Goal: Transaction & Acquisition: Book appointment/travel/reservation

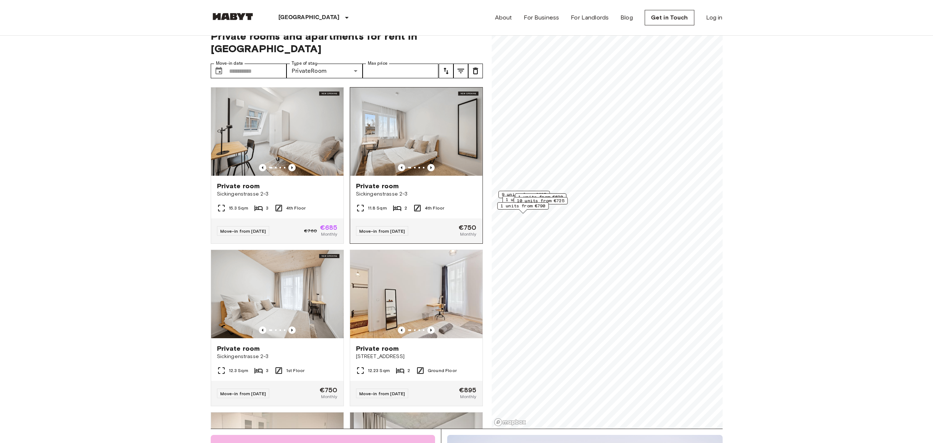
click at [463, 117] on img at bounding box center [416, 132] width 132 height 88
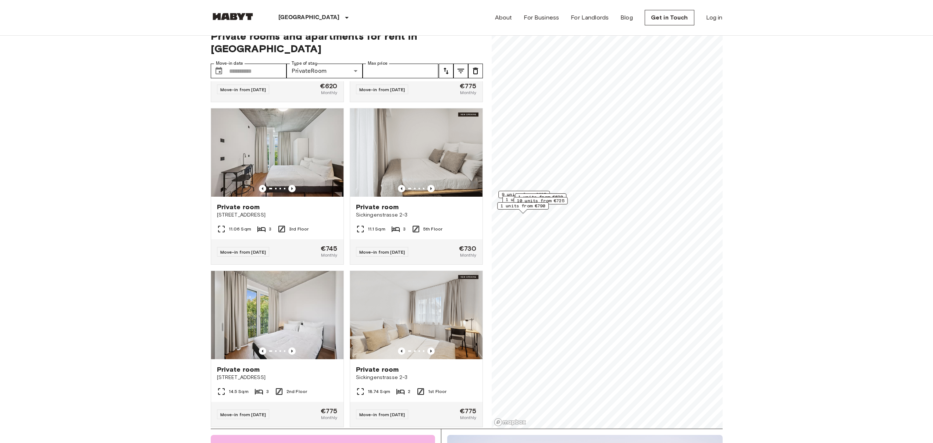
scroll to position [468, 0]
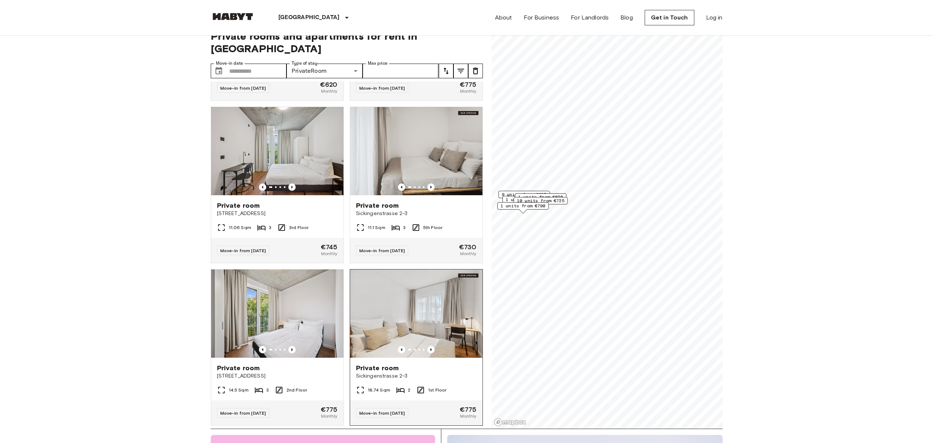
click at [429, 327] on img at bounding box center [416, 314] width 132 height 88
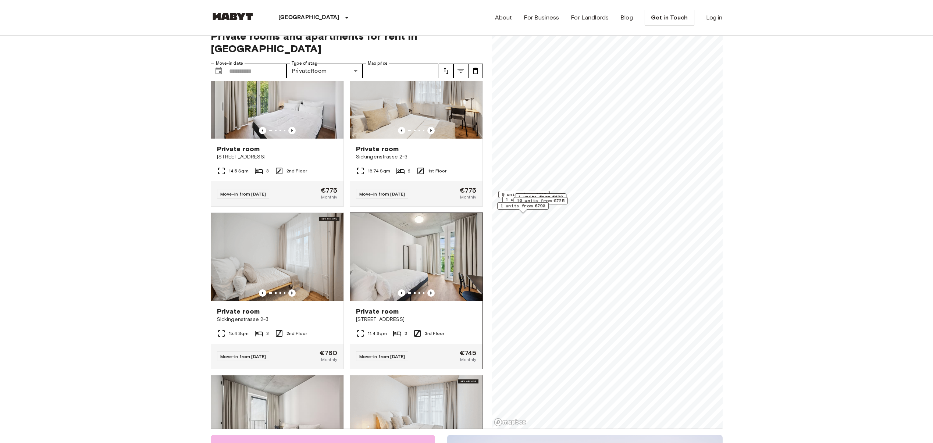
scroll to position [755, 0]
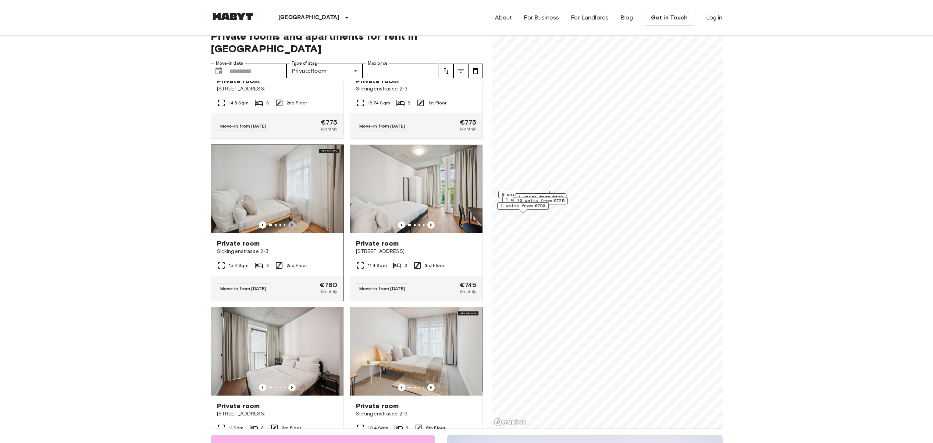
click at [290, 228] on icon "Previous image" at bounding box center [291, 224] width 7 height 7
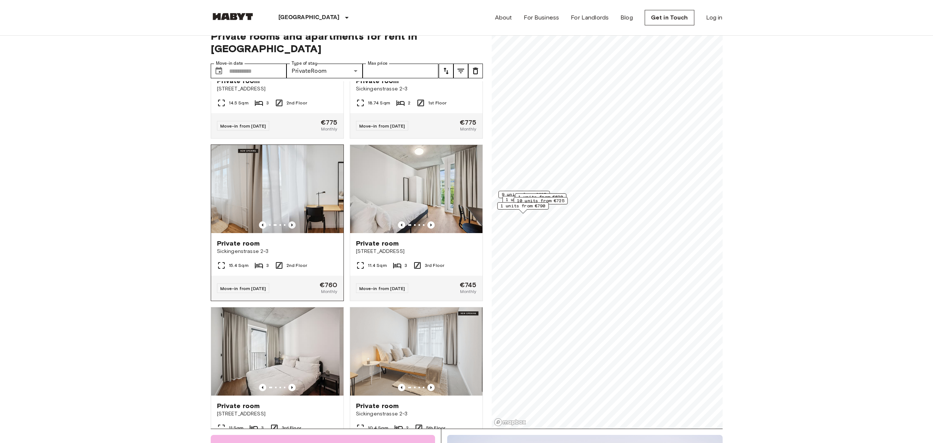
click at [290, 228] on icon "Previous image" at bounding box center [291, 224] width 7 height 7
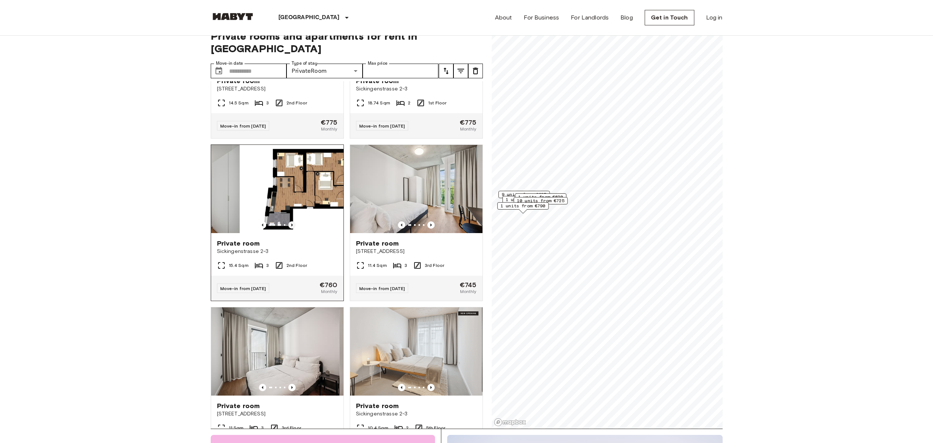
click at [290, 228] on icon "Previous image" at bounding box center [291, 224] width 7 height 7
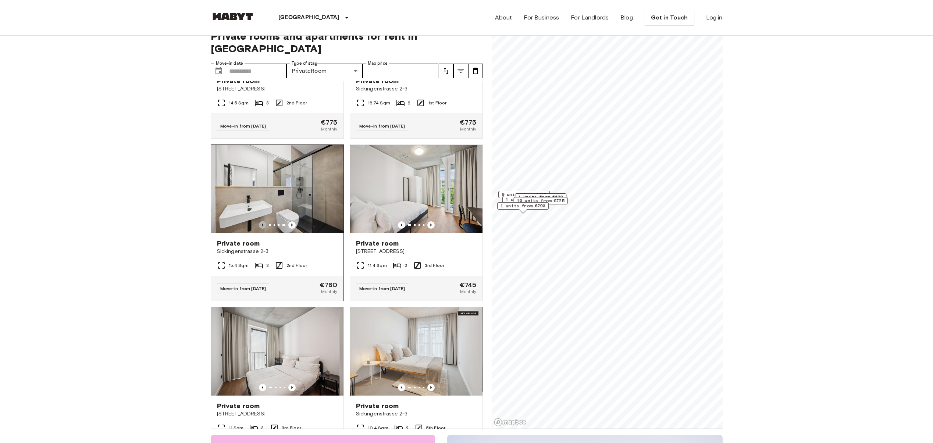
click at [259, 228] on icon "Previous image" at bounding box center [262, 224] width 7 height 7
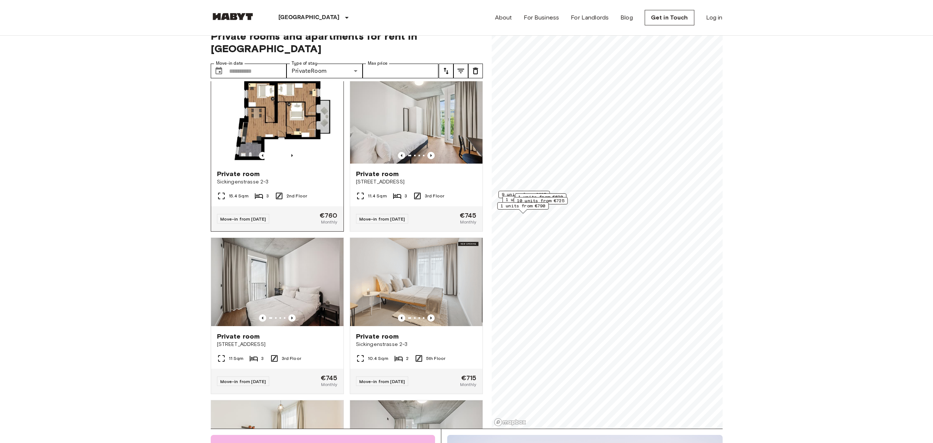
scroll to position [824, 0]
click at [293, 158] on icon "Previous image" at bounding box center [291, 155] width 7 height 7
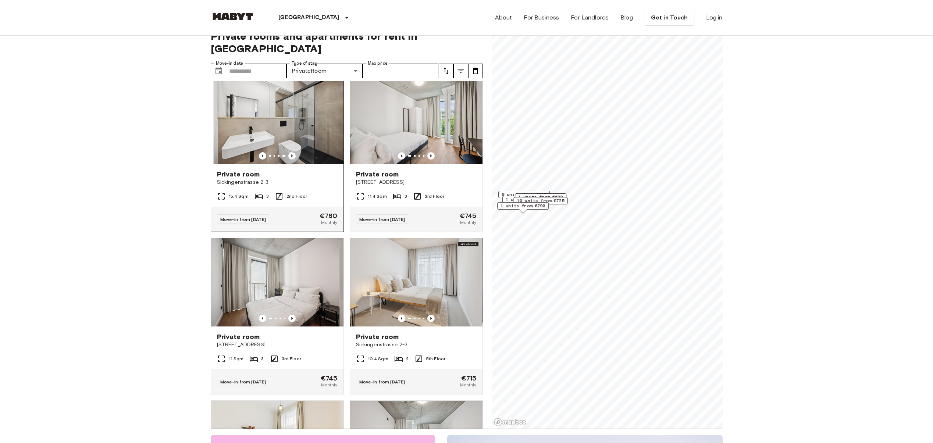
click at [298, 123] on img at bounding box center [279, 120] width 132 height 88
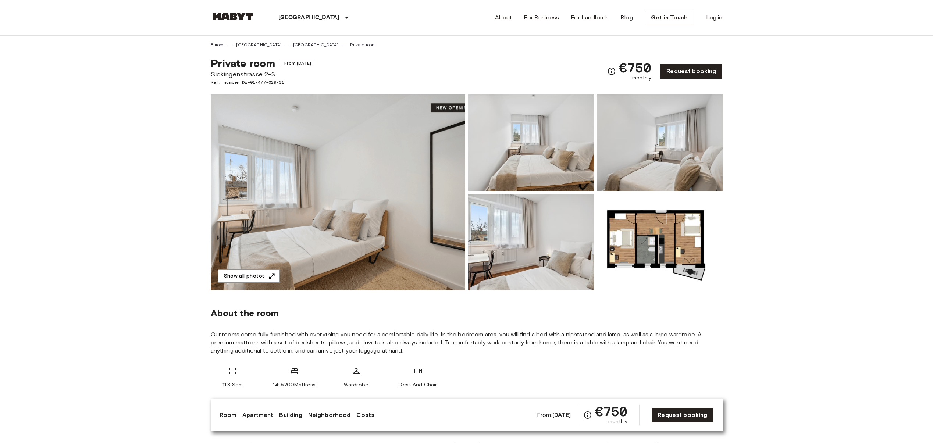
click at [531, 165] on img at bounding box center [531, 142] width 126 height 96
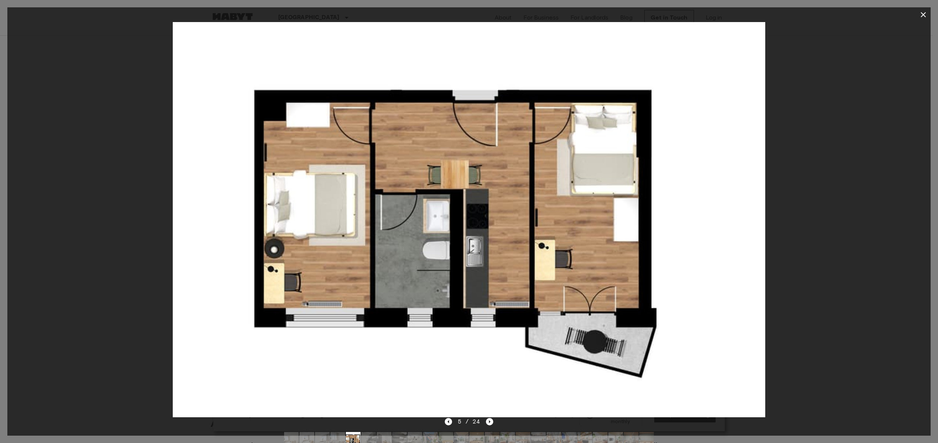
click at [926, 14] on icon "button" at bounding box center [923, 14] width 9 height 9
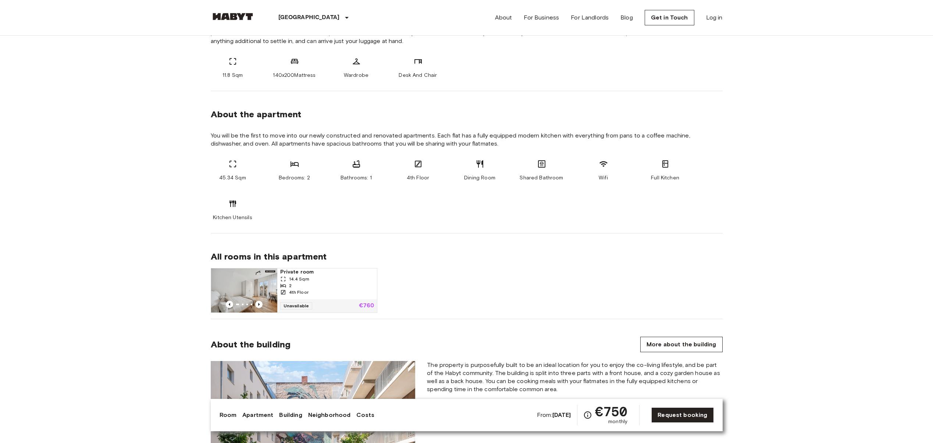
scroll to position [304, 0]
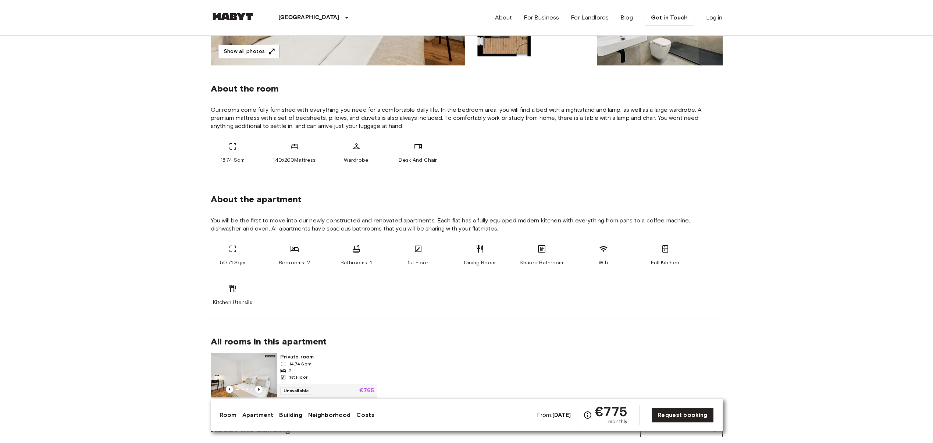
scroll to position [40, 0]
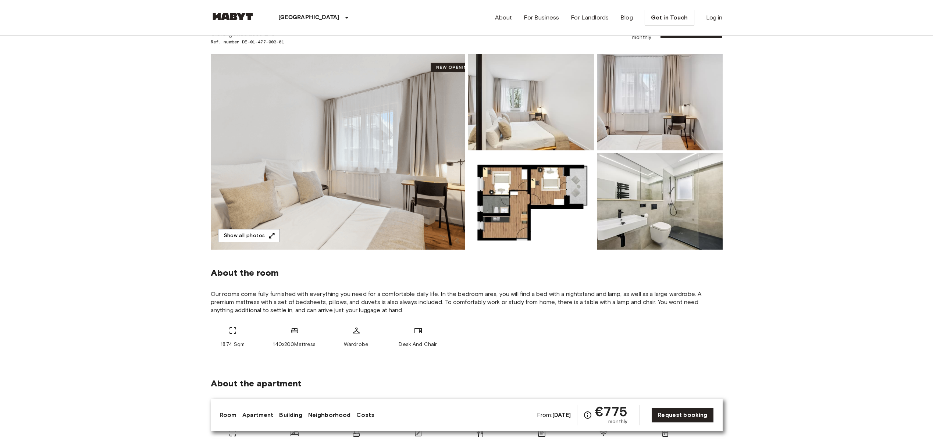
click at [380, 190] on img at bounding box center [338, 152] width 254 height 196
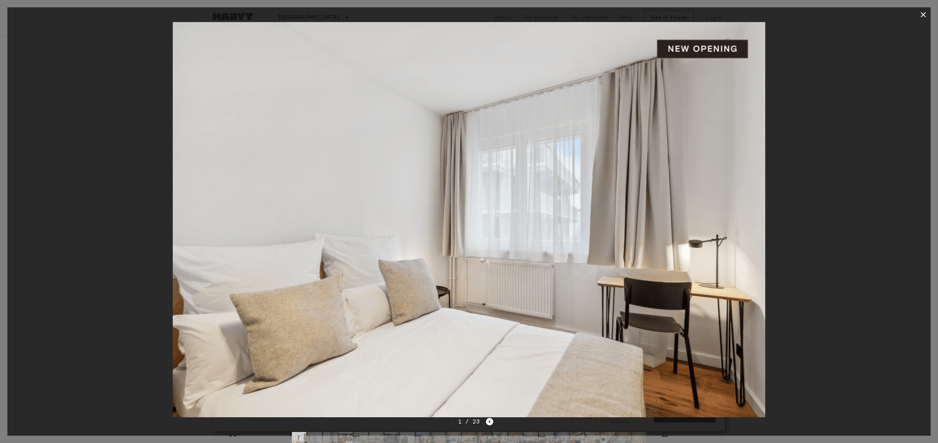
click at [380, 190] on img at bounding box center [469, 219] width 593 height 395
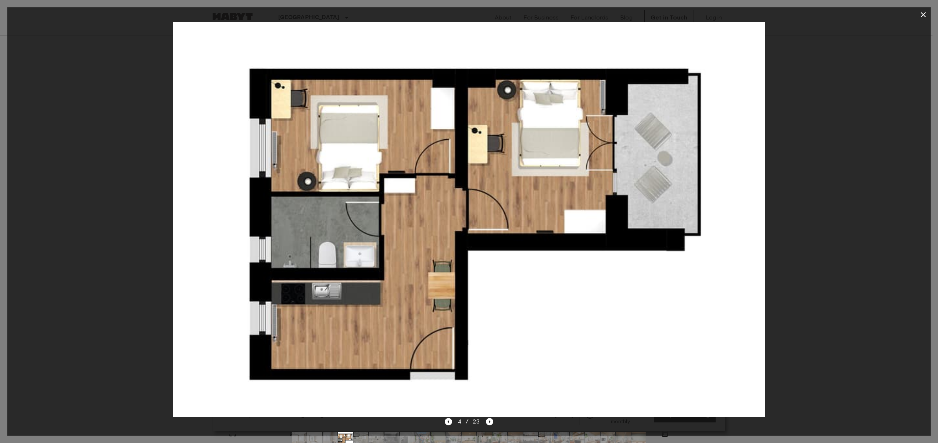
click at [476, 422] on span "4 / 23" at bounding box center [469, 421] width 22 height 9
click at [926, 15] on icon "button" at bounding box center [923, 14] width 9 height 9
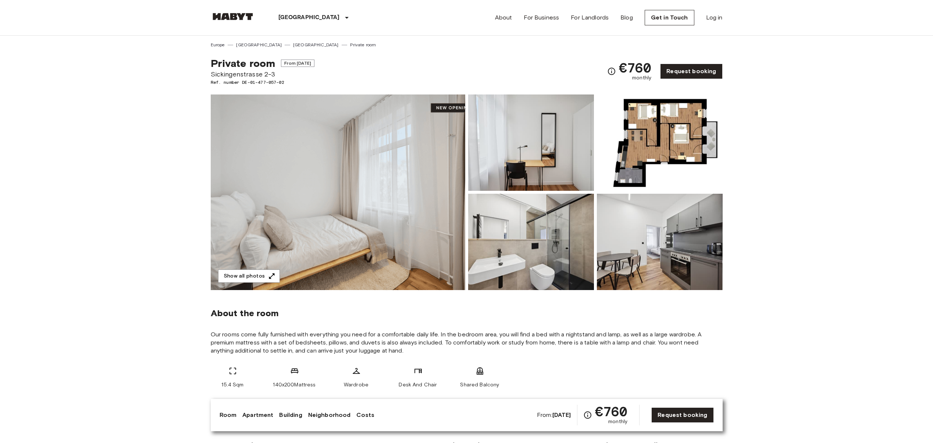
click at [396, 215] on img at bounding box center [338, 192] width 254 height 196
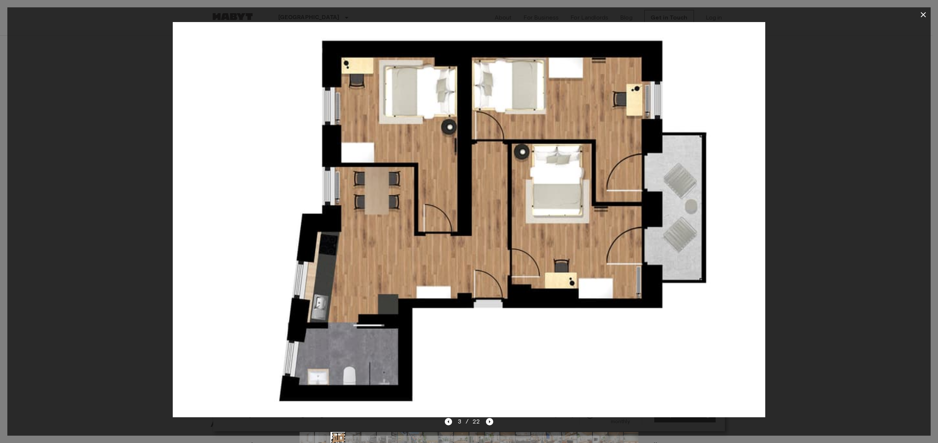
click at [928, 14] on button "button" at bounding box center [923, 14] width 15 height 15
